Goal: Task Accomplishment & Management: Use online tool/utility

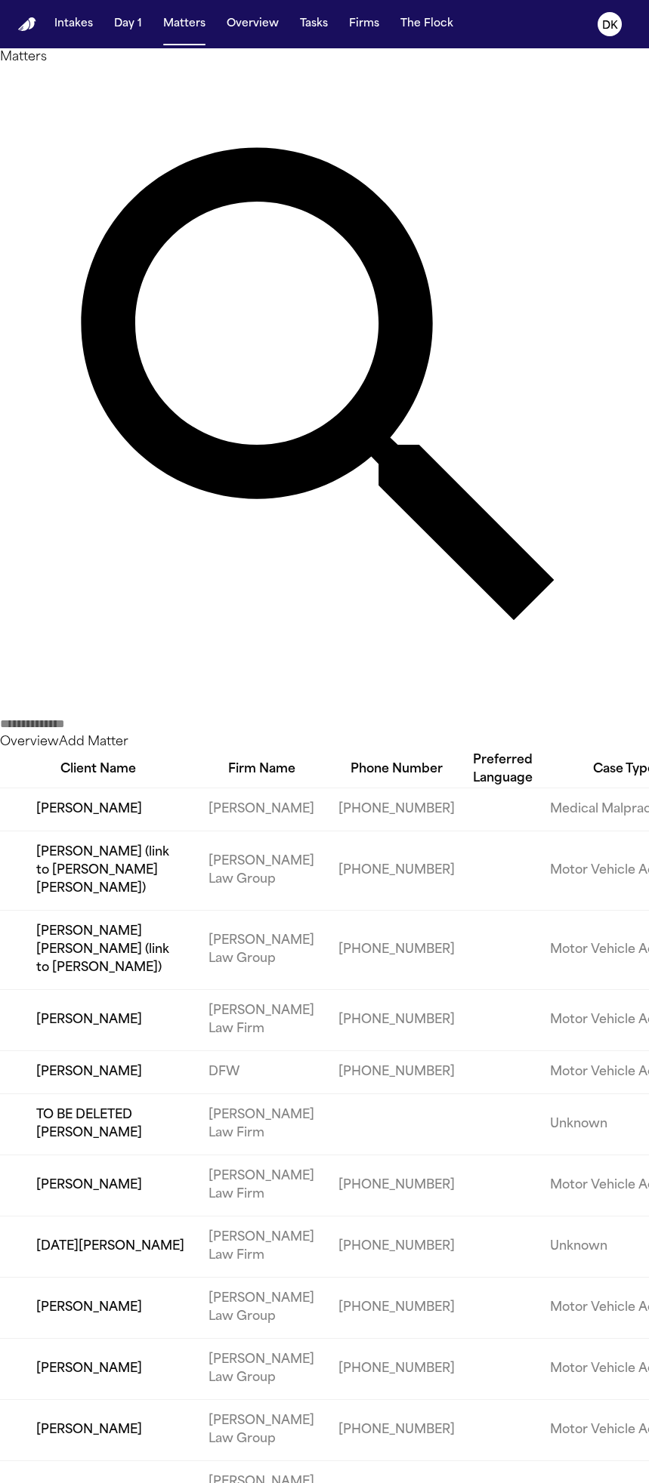
click at [136, 789] on td "[PERSON_NAME]" at bounding box center [98, 810] width 196 height 43
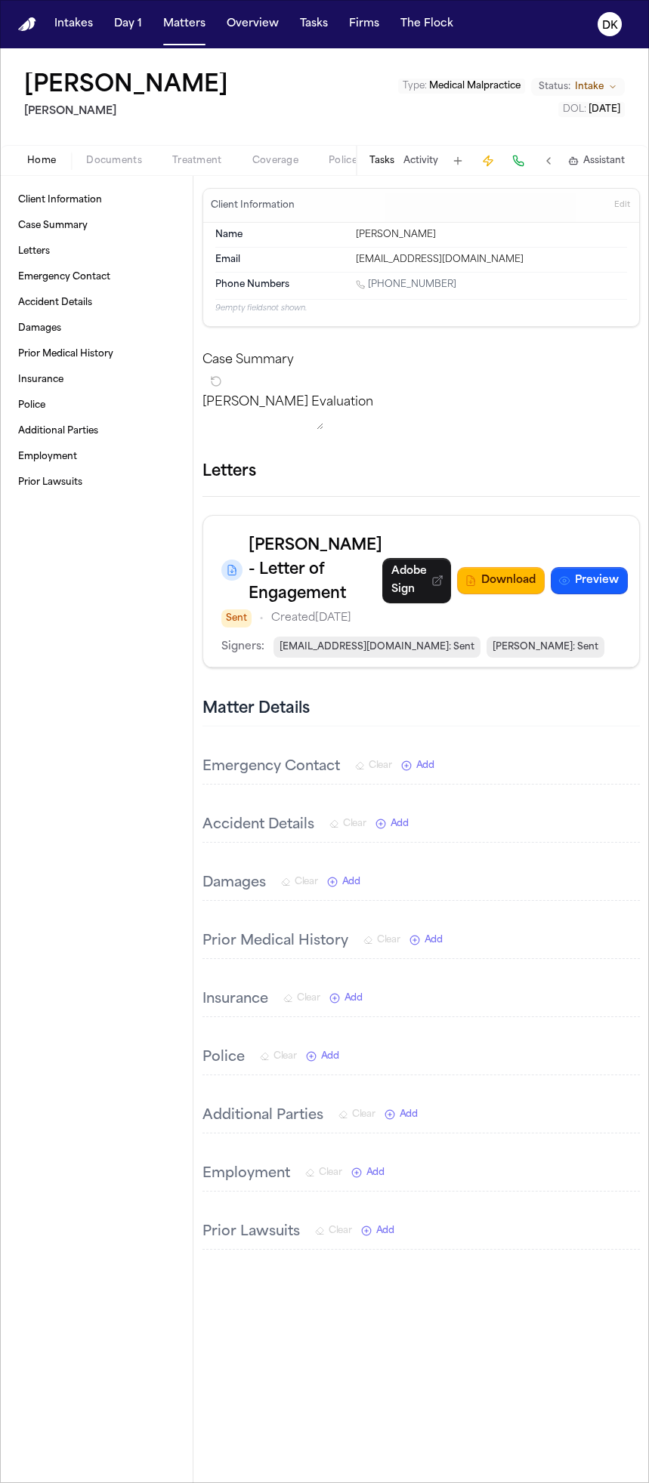
click at [406, 172] on div "Tasks Activity Assistant" at bounding box center [496, 160] width 281 height 29
click at [394, 166] on button "Tasks" at bounding box center [381, 161] width 25 height 12
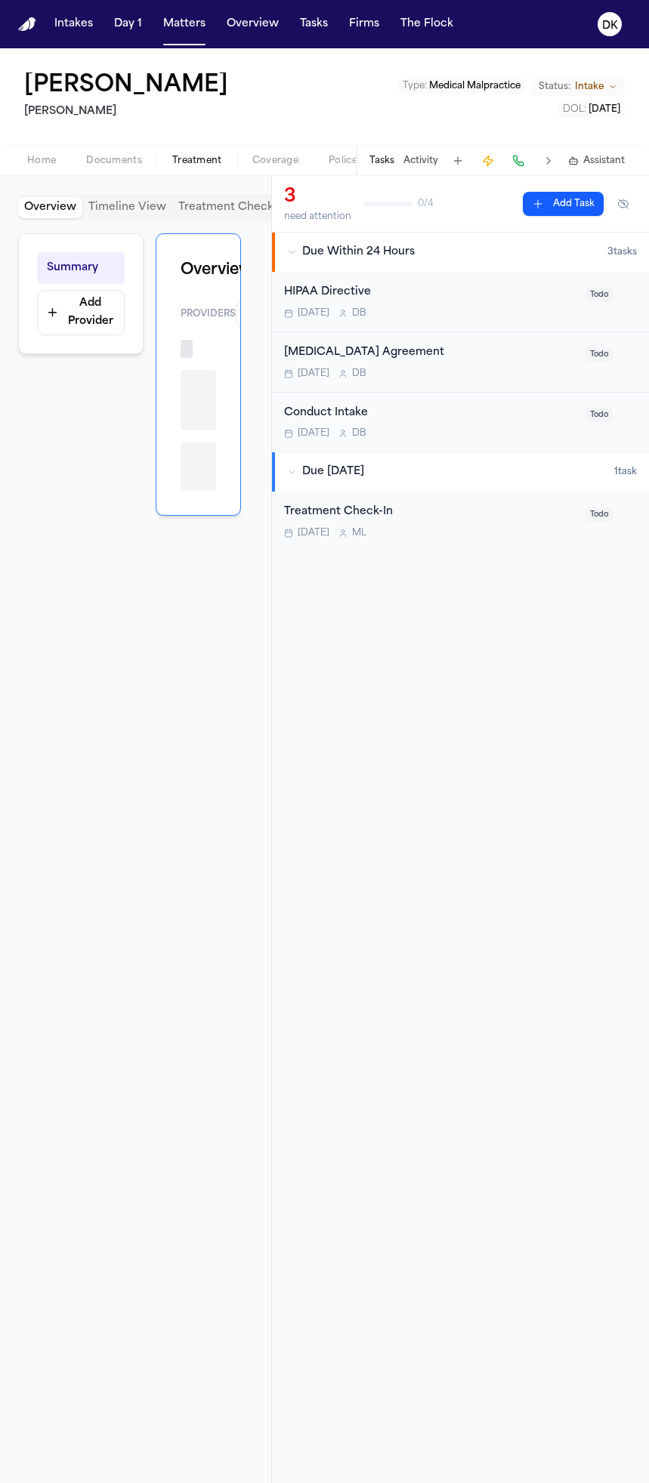
click at [233, 162] on button "Treatment" at bounding box center [197, 161] width 80 height 18
click at [273, 158] on span "Coverage" at bounding box center [275, 161] width 46 height 12
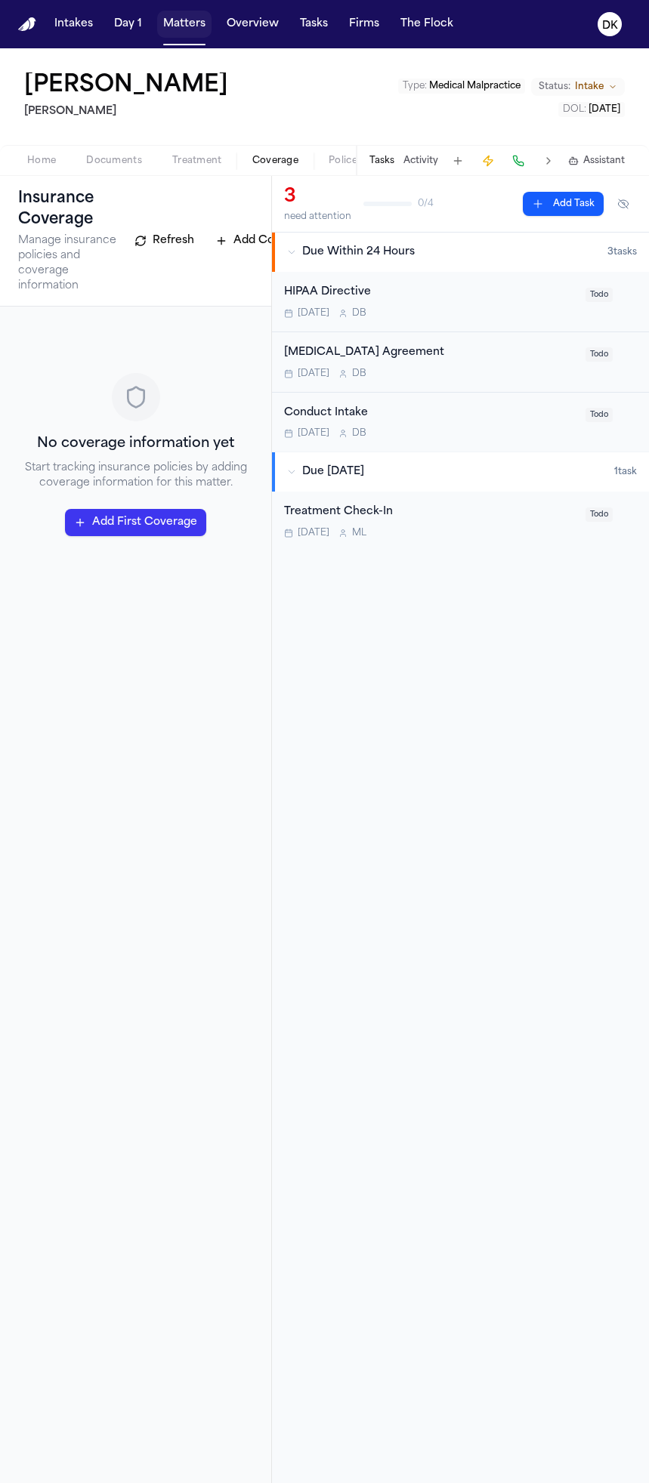
click at [166, 26] on button "Matters" at bounding box center [184, 24] width 54 height 27
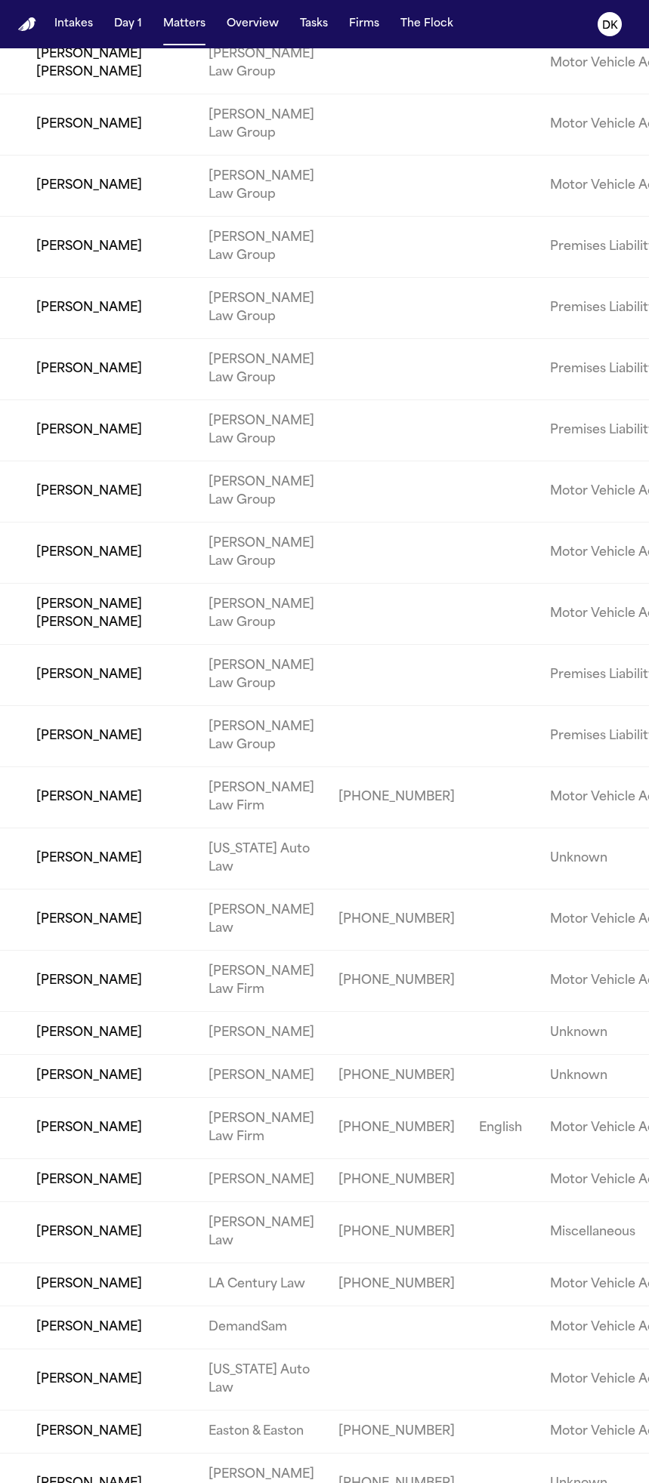
scroll to position [2196, 0]
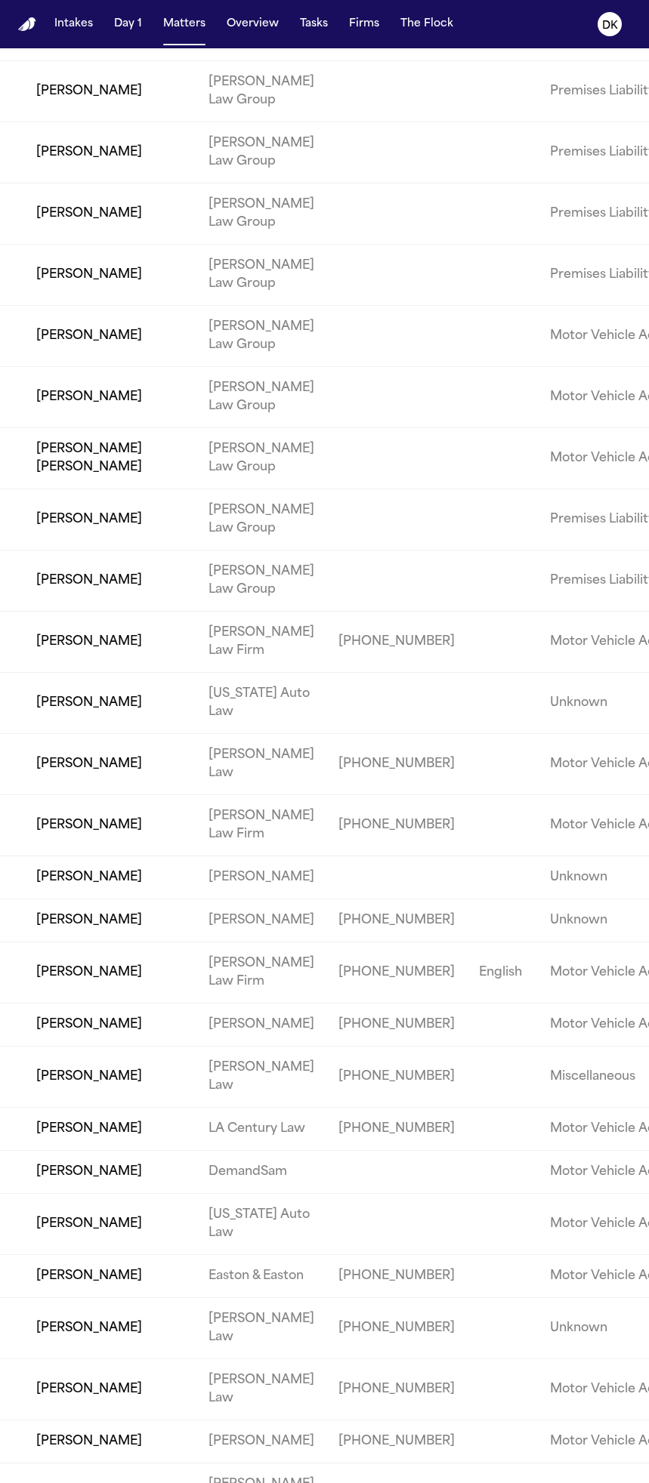
click at [143, 1255] on td "[PERSON_NAME]" at bounding box center [98, 1276] width 196 height 43
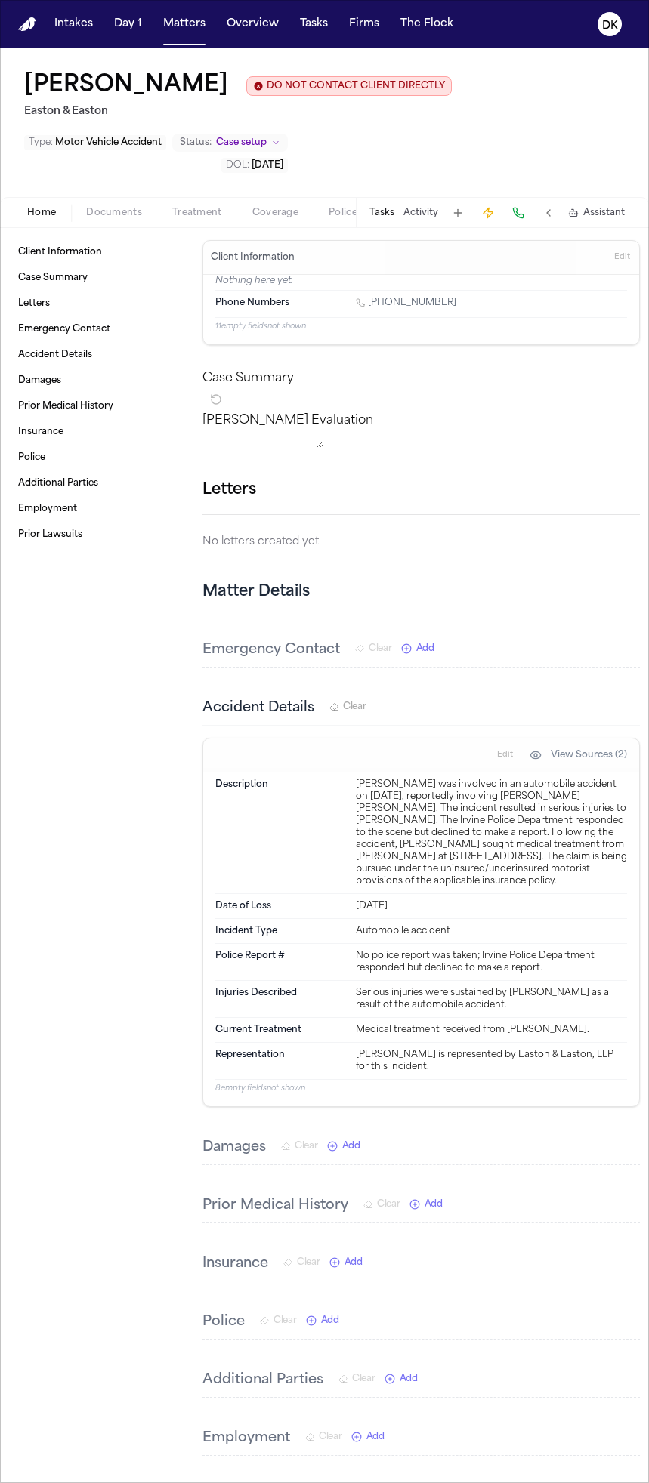
click at [385, 214] on button "Tasks" at bounding box center [381, 213] width 25 height 12
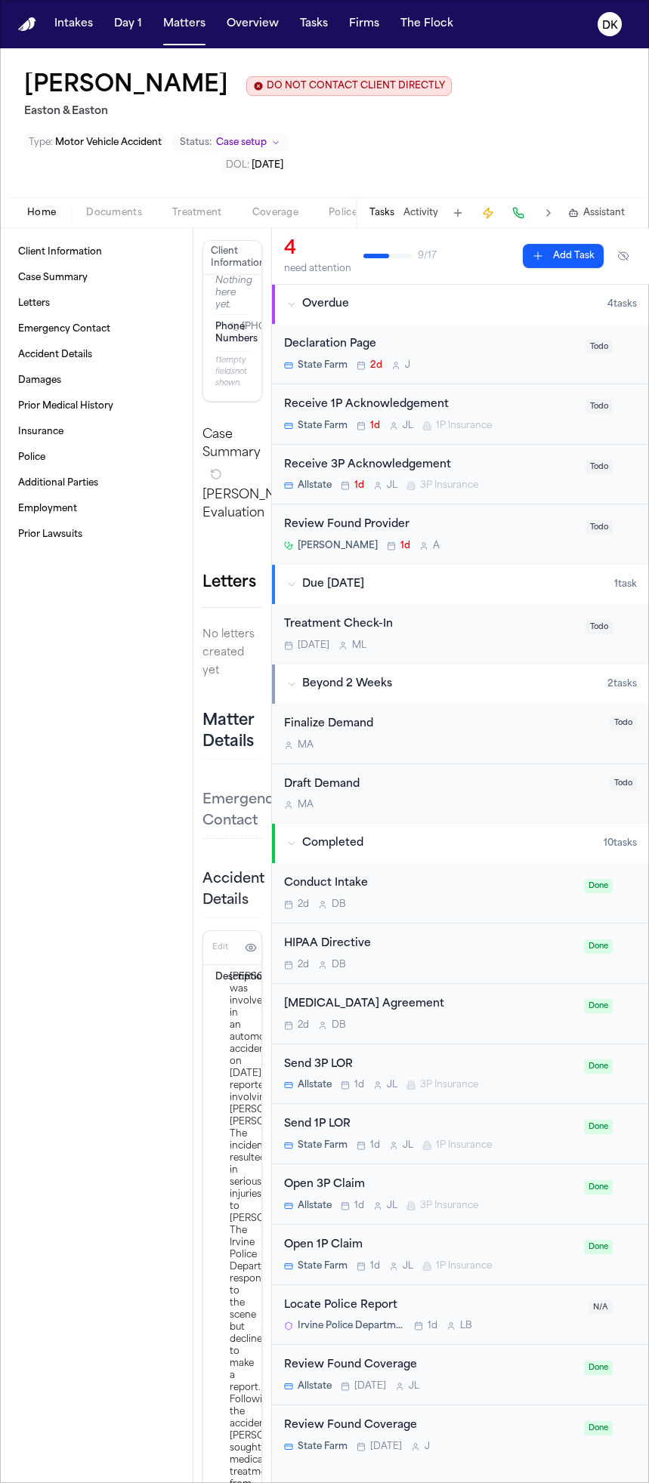
click at [373, 533] on div "Review Found Provider" at bounding box center [430, 525] width 292 height 17
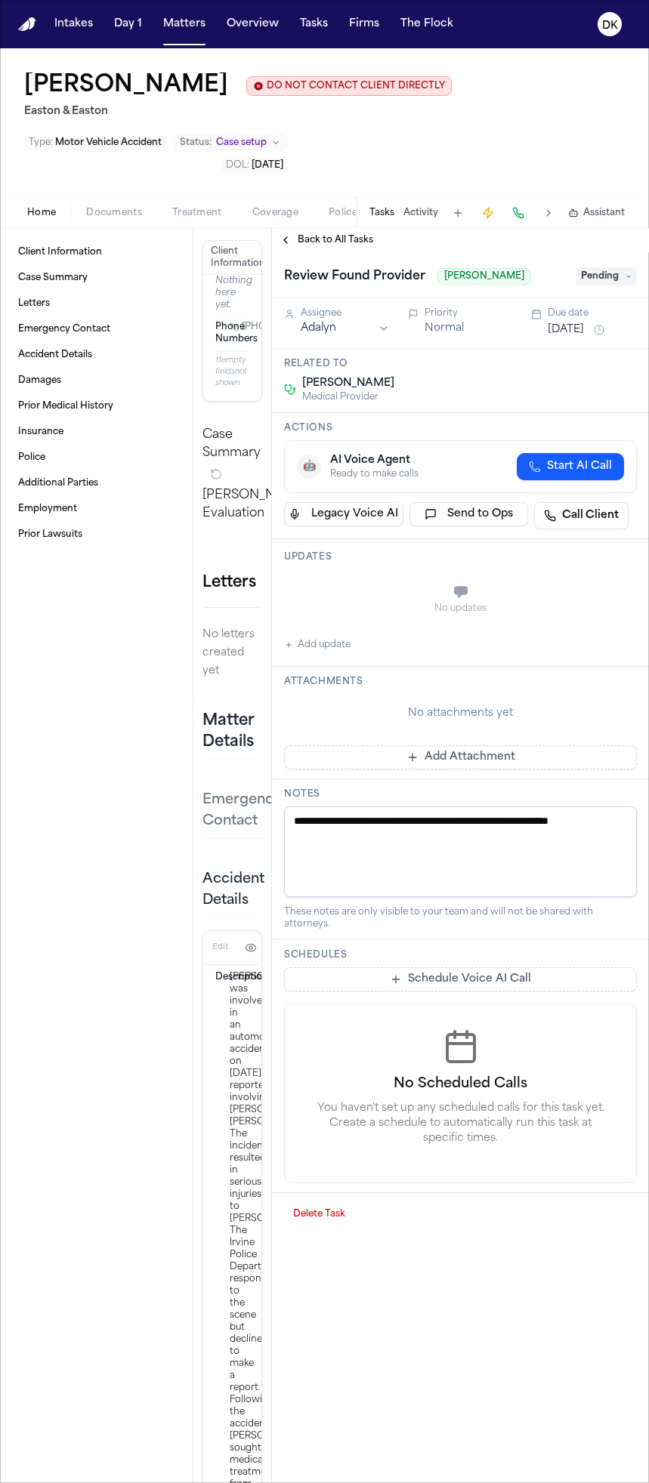
click at [458, 523] on button "Send to Ops" at bounding box center [468, 514] width 119 height 24
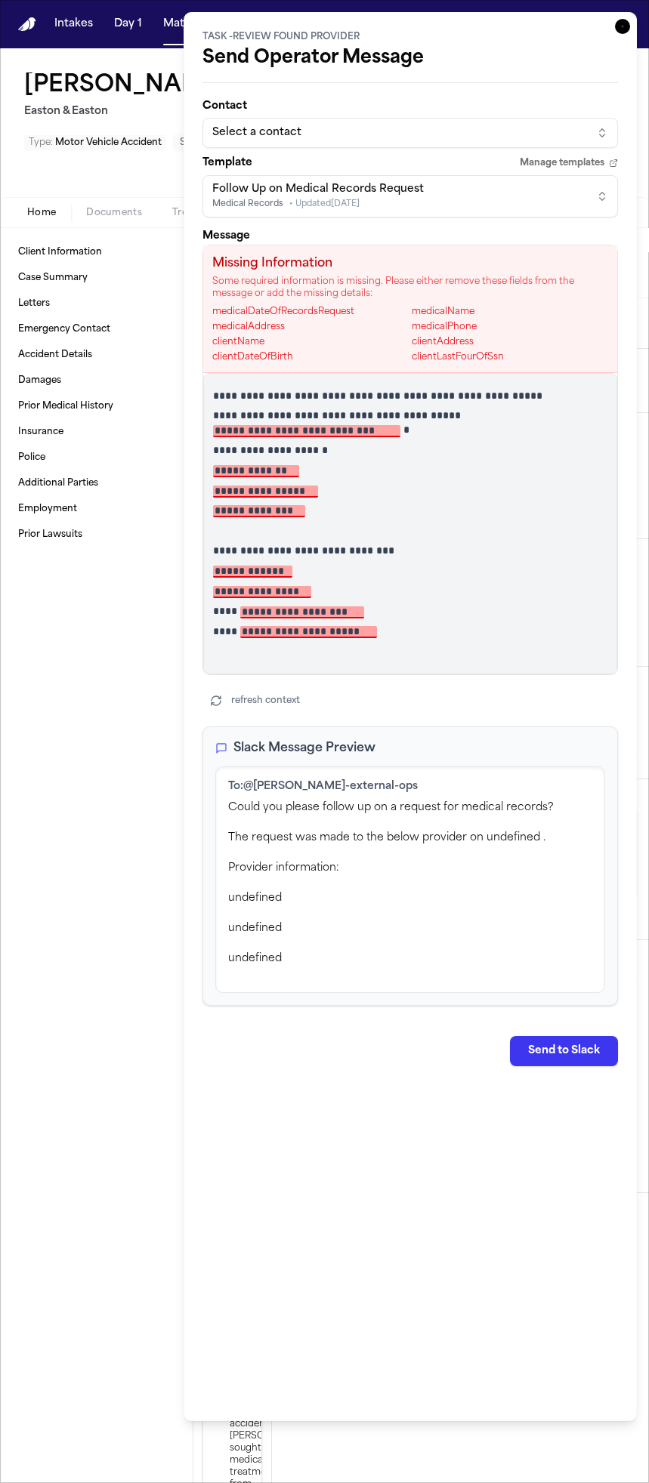
click at [354, 137] on div "Select a contact" at bounding box center [398, 132] width 372 height 15
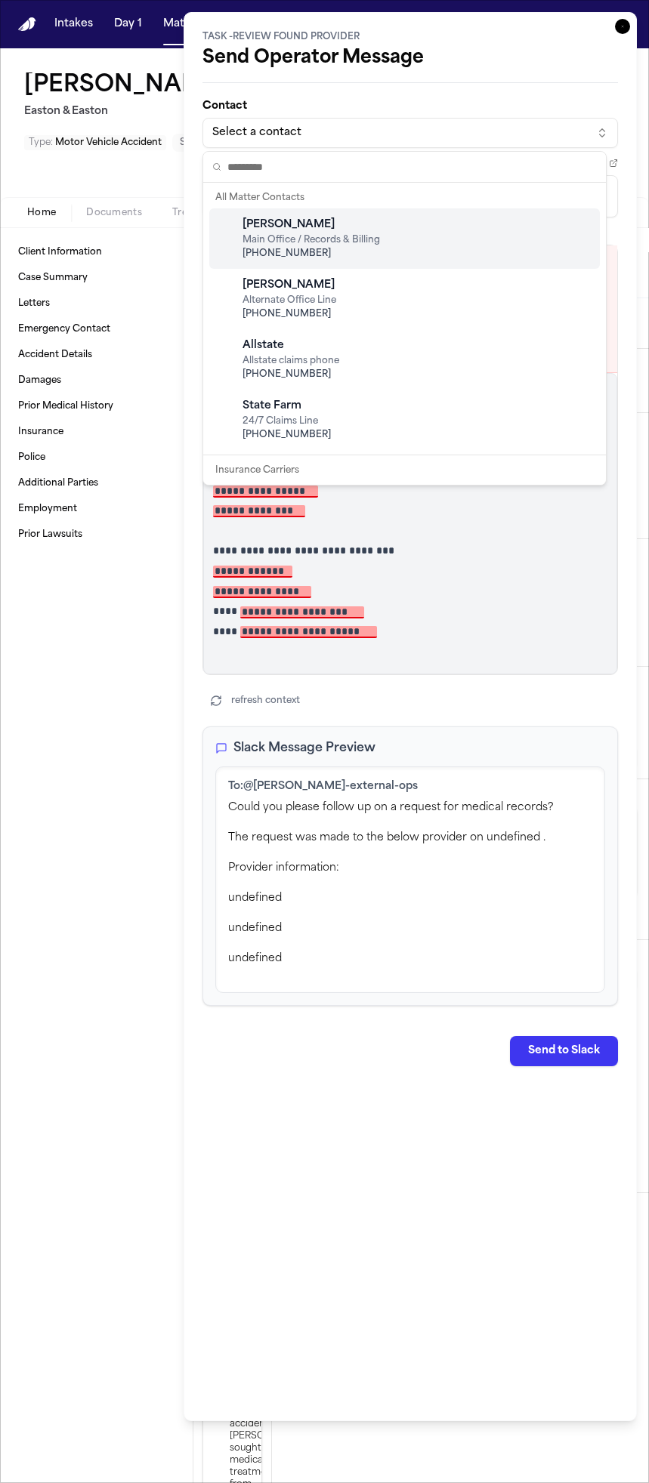
click at [359, 234] on span "Main Office / Records & Billing" at bounding box center [310, 240] width 137 height 12
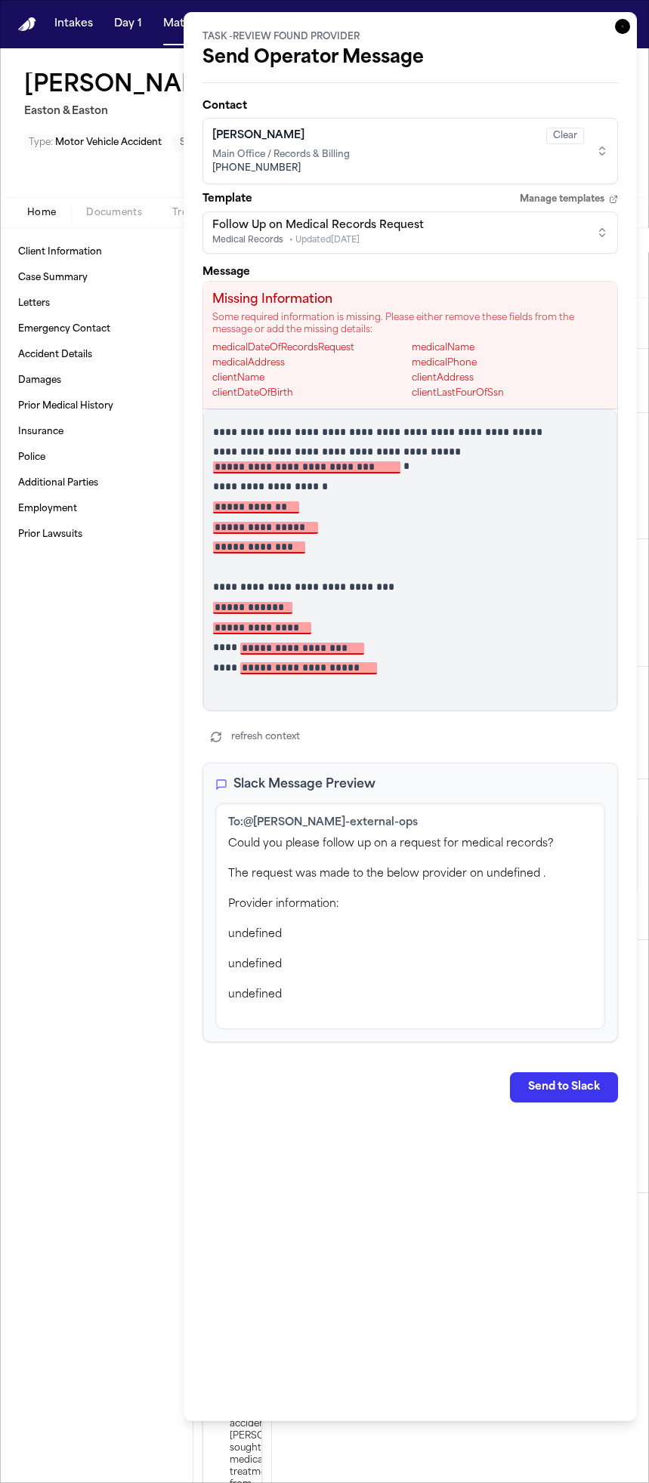
click at [421, 674] on p "**********" at bounding box center [404, 668] width 383 height 14
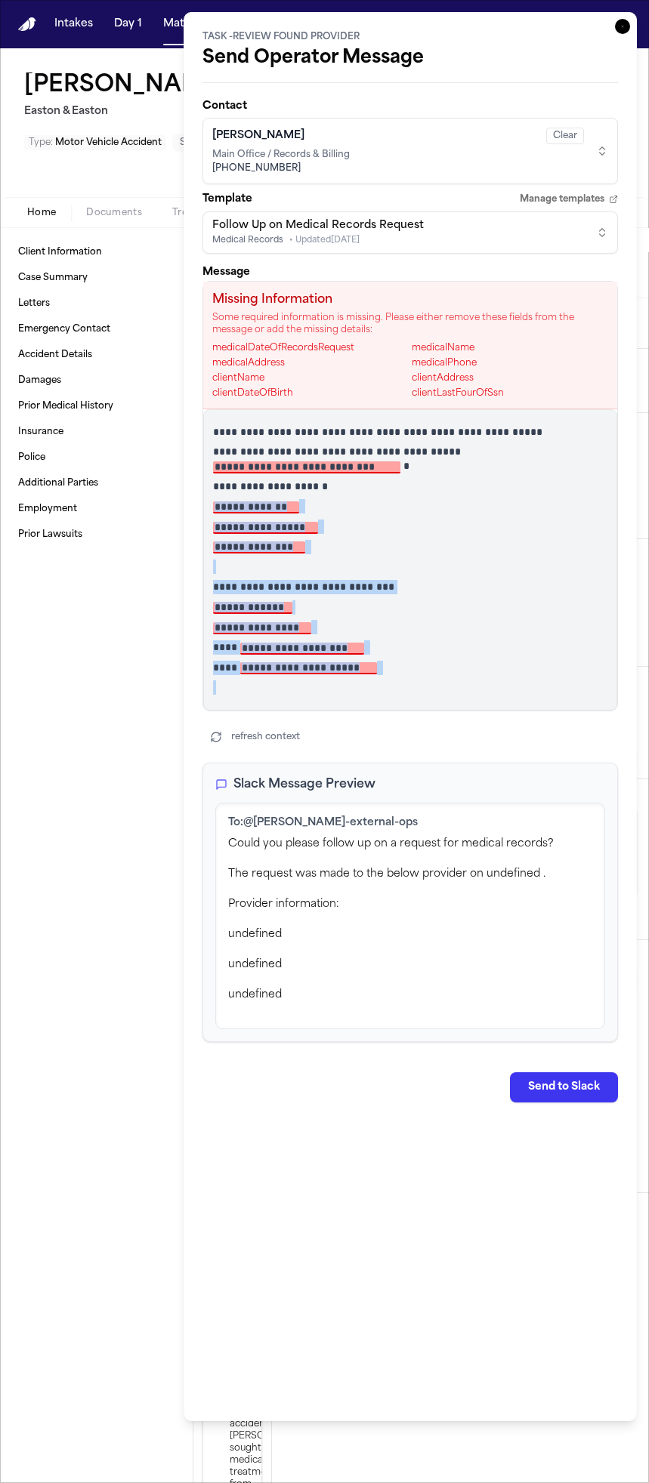
drag, startPoint x: 426, startPoint y: 676, endPoint x: 319, endPoint y: 526, distance: 184.0
click at [245, 501] on div "**********" at bounding box center [410, 559] width 414 height 301
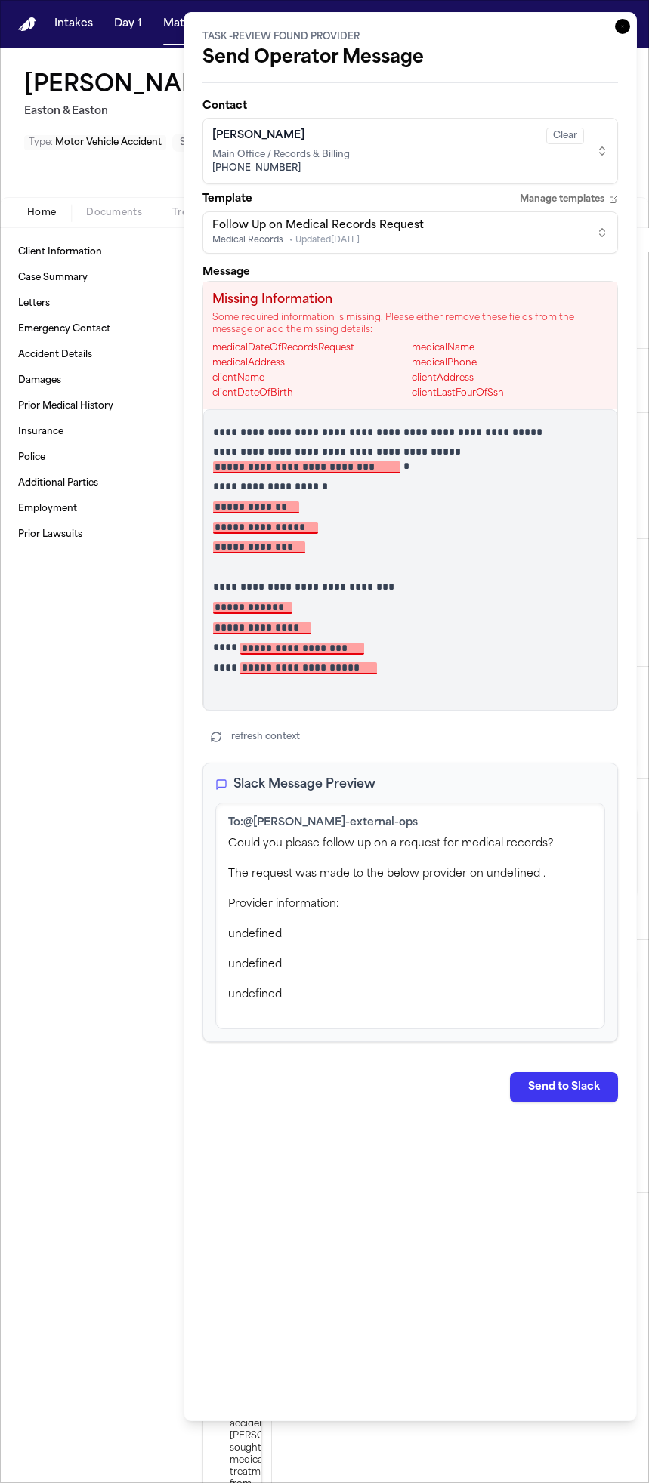
click at [452, 571] on p at bounding box center [410, 567] width 394 height 14
click at [615, 23] on icon "button" at bounding box center [622, 26] width 15 height 15
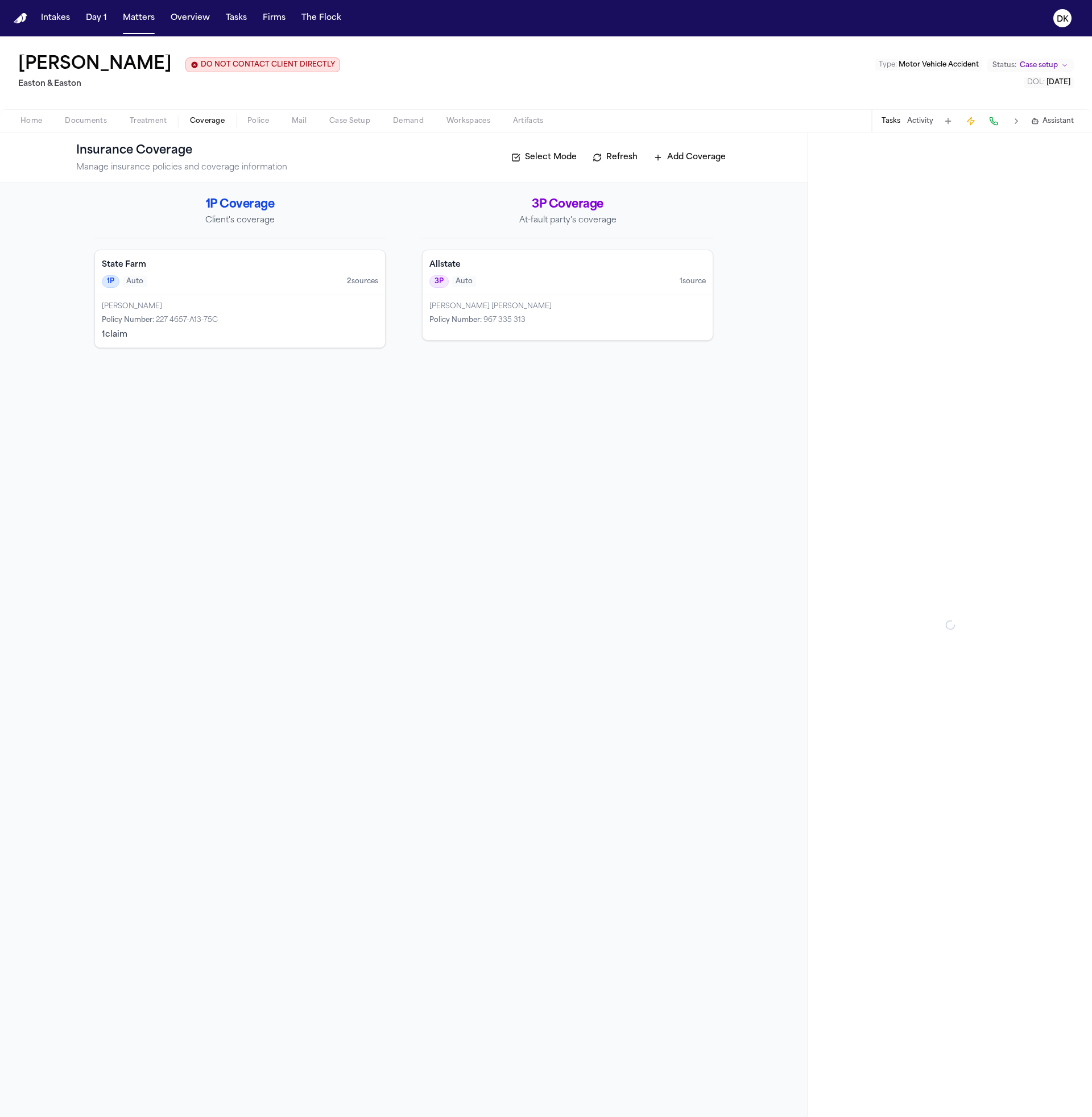
click at [181, 115] on button "Coverage" at bounding box center [207, 121] width 57 height 14
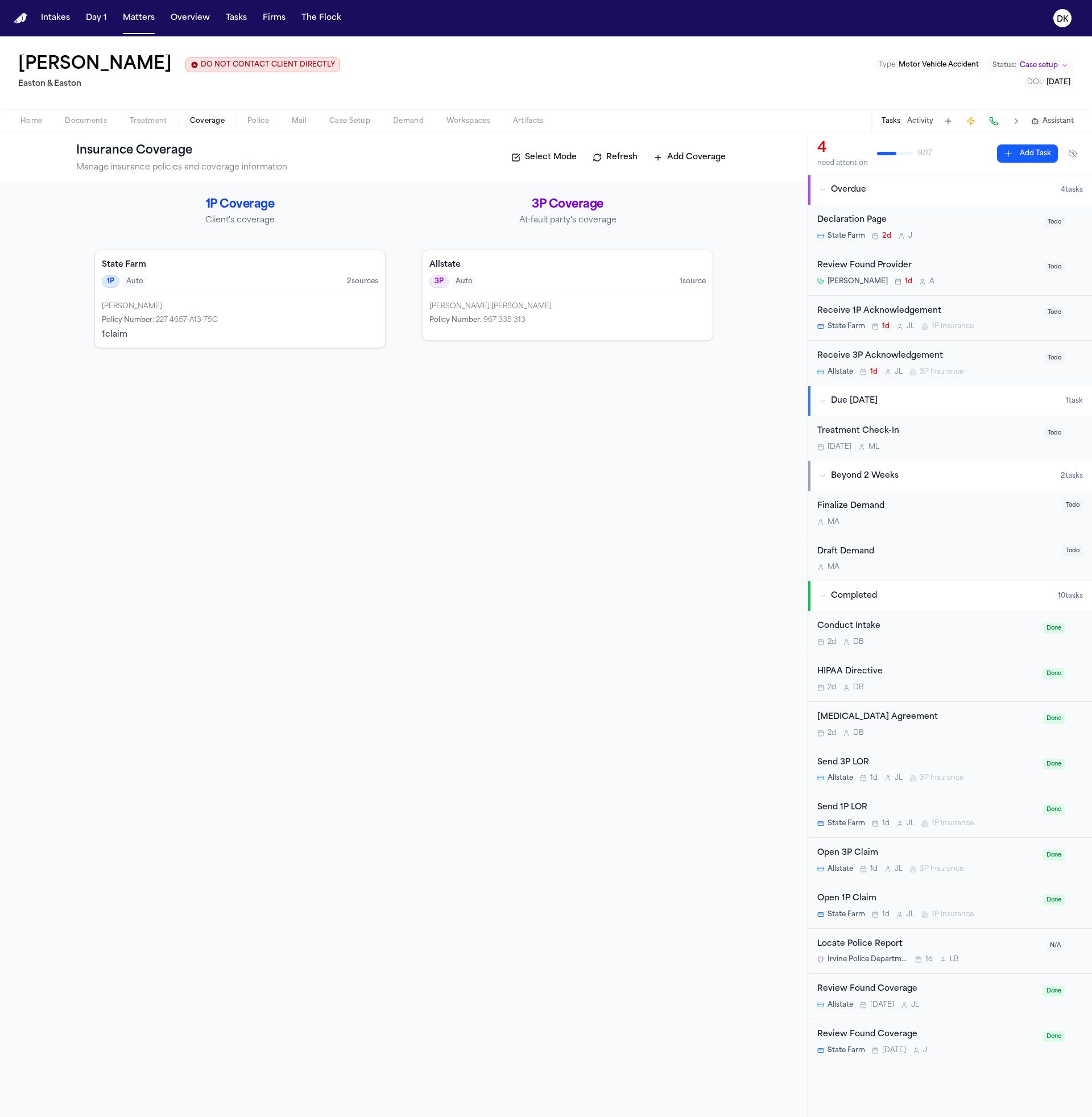
click at [150, 122] on span "Treatment" at bounding box center [148, 121] width 38 height 9
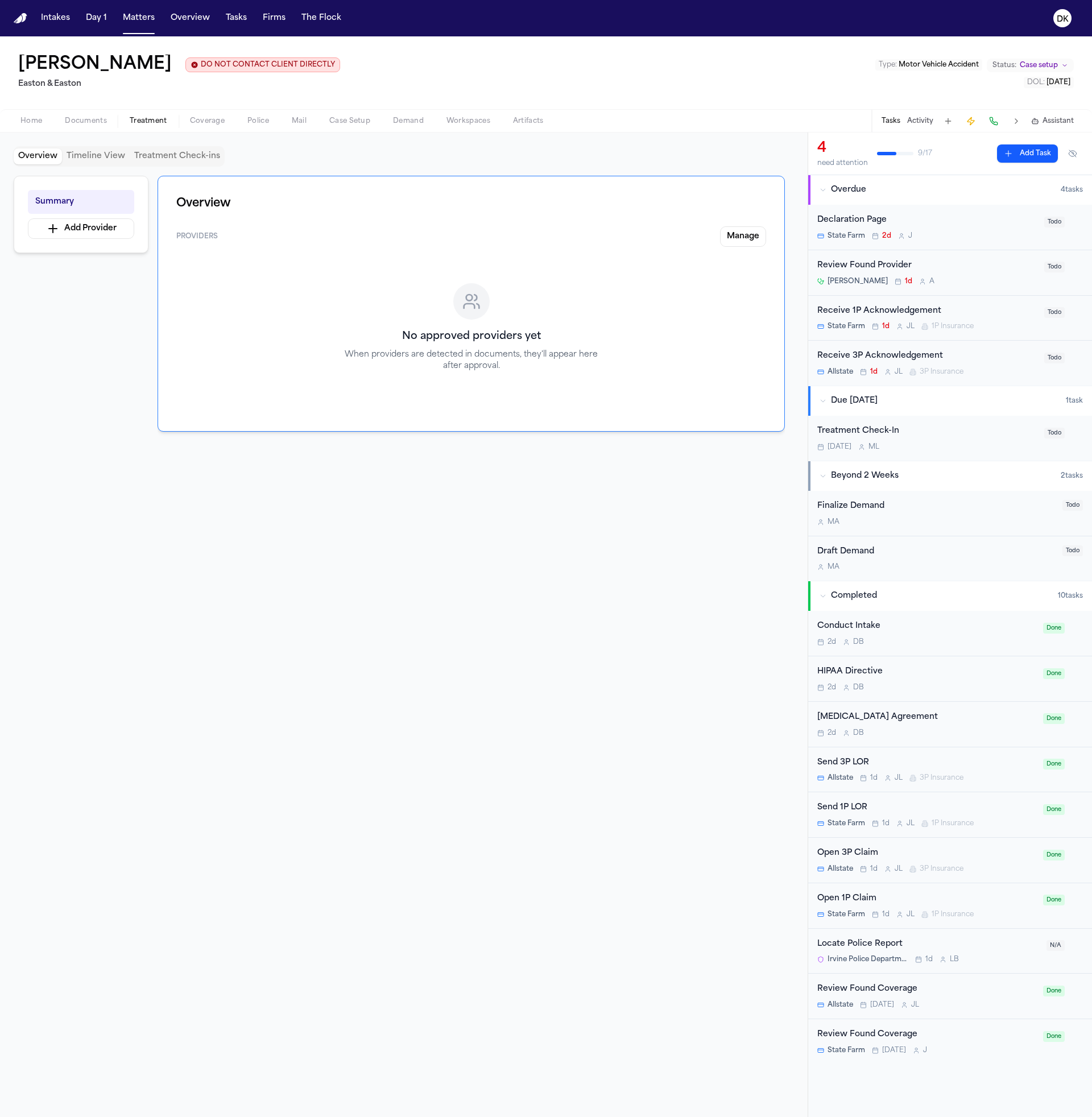
click at [488, 262] on div "Review Found Provider" at bounding box center [927, 265] width 220 height 13
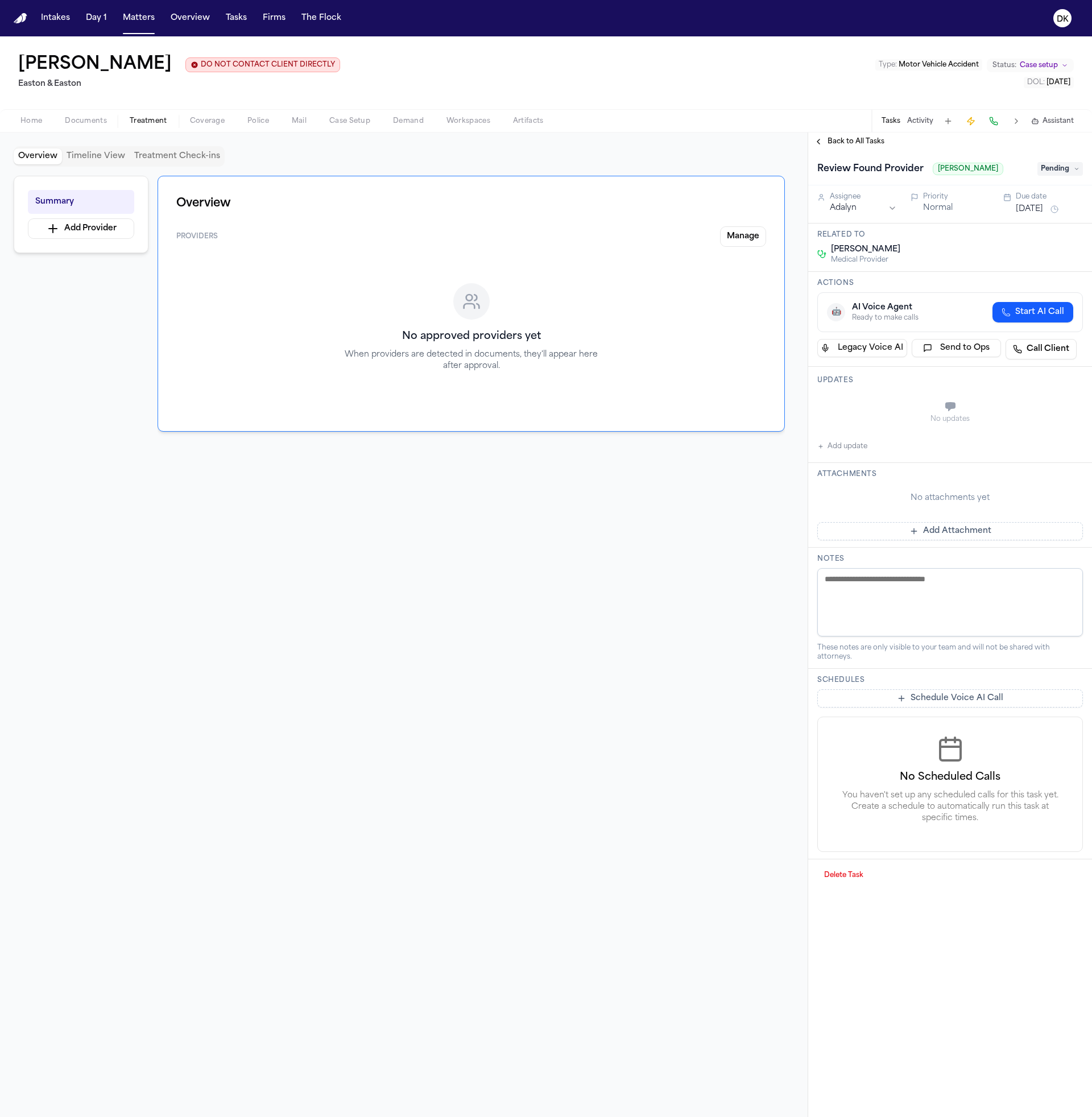
click at [488, 350] on button "Send to Ops" at bounding box center [956, 348] width 90 height 18
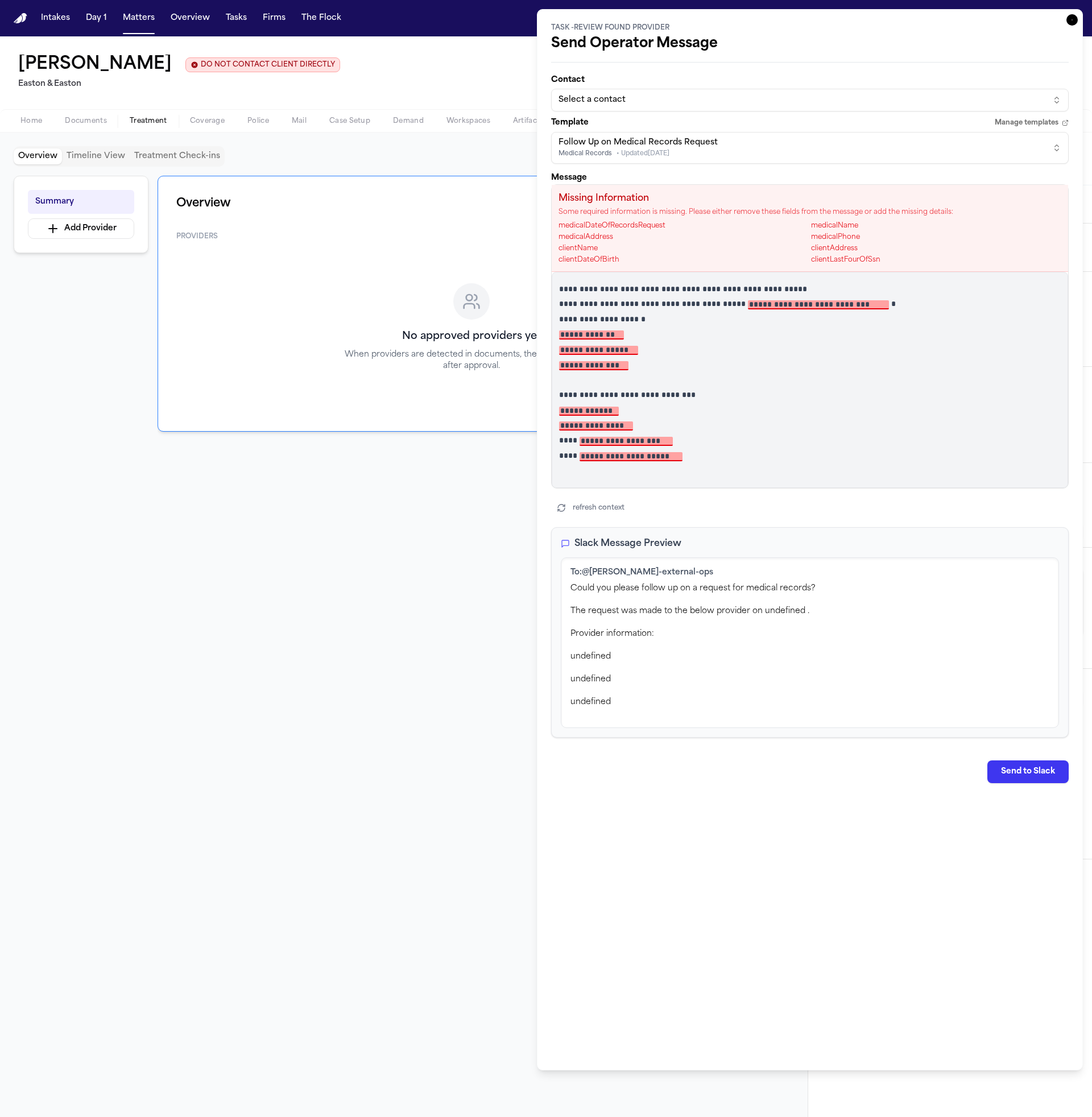
click at [488, 443] on p "**********" at bounding box center [806, 441] width 493 height 11
click at [488, 459] on p "**********" at bounding box center [806, 456] width 493 height 11
click at [488, 93] on button "Select a contact" at bounding box center [810, 100] width 517 height 23
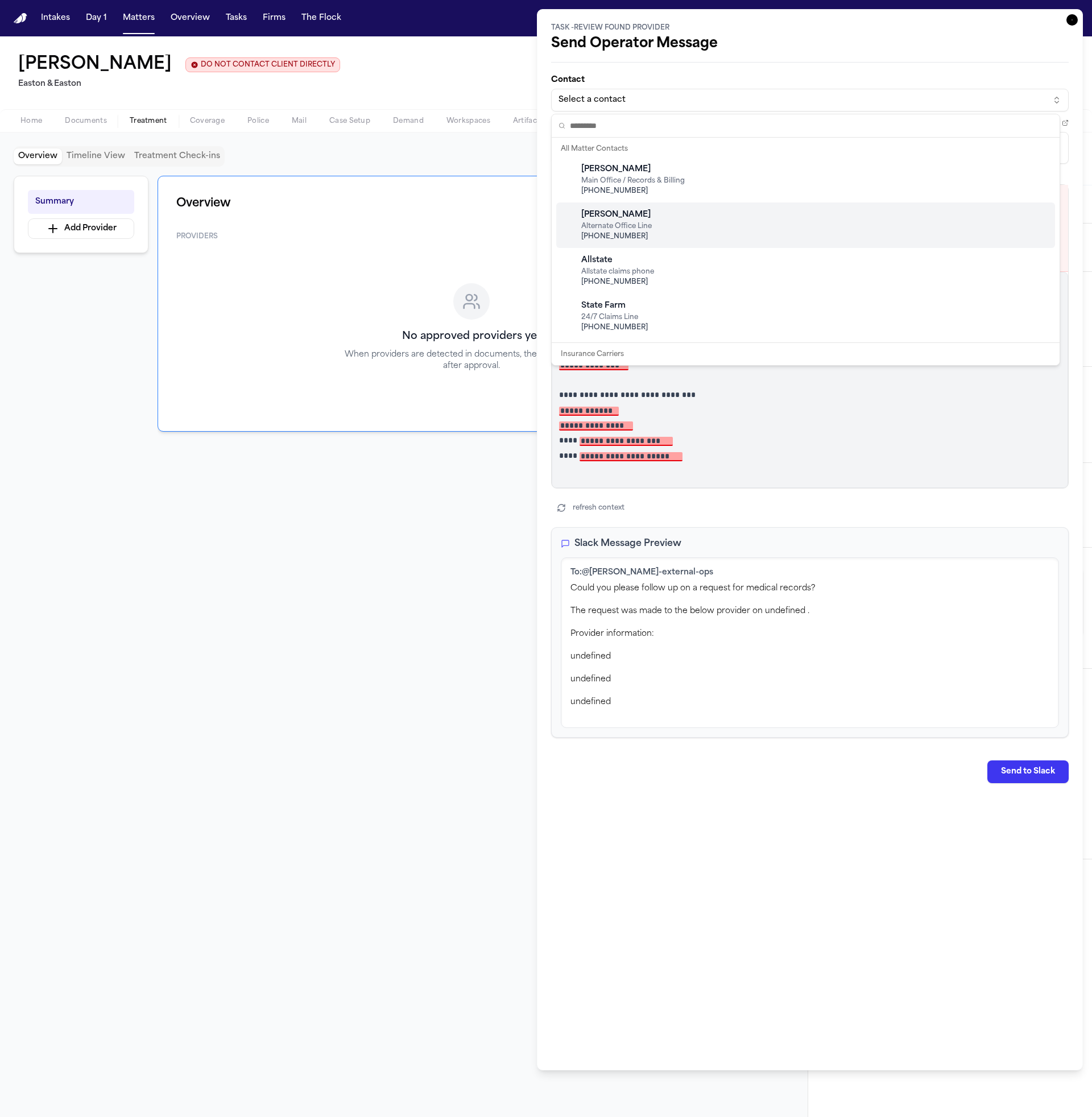
click at [488, 215] on div "[PERSON_NAME] Alternate Office Line [PHONE_NUMBER]" at bounding box center [806, 225] width 499 height 45
